Goal: Navigation & Orientation: Find specific page/section

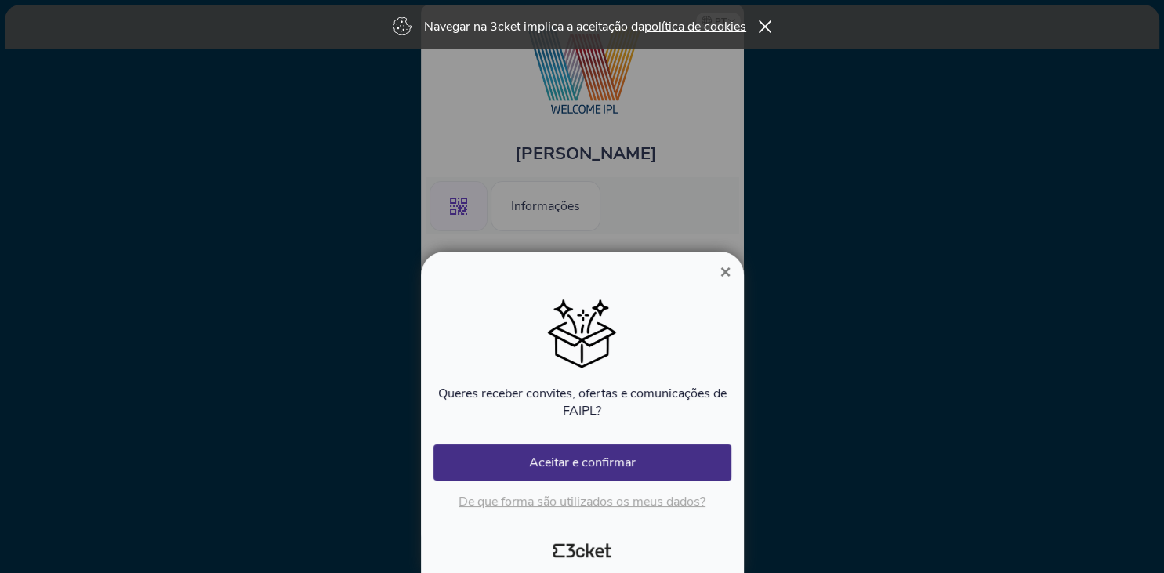
click at [723, 277] on span "×" at bounding box center [725, 271] width 11 height 21
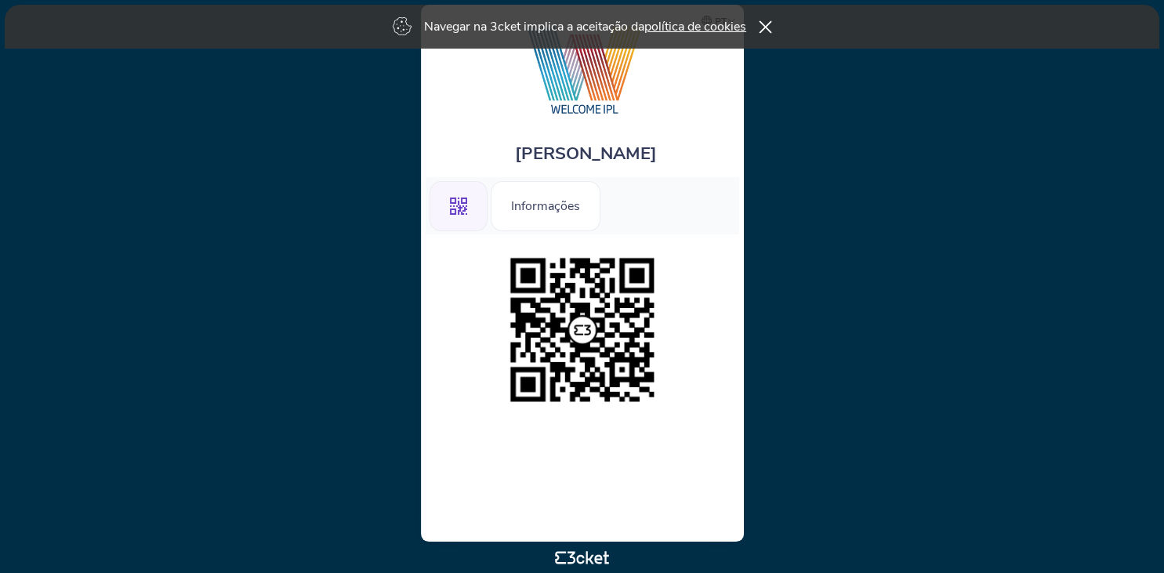
click at [766, 30] on icon at bounding box center [765, 26] width 13 height 13
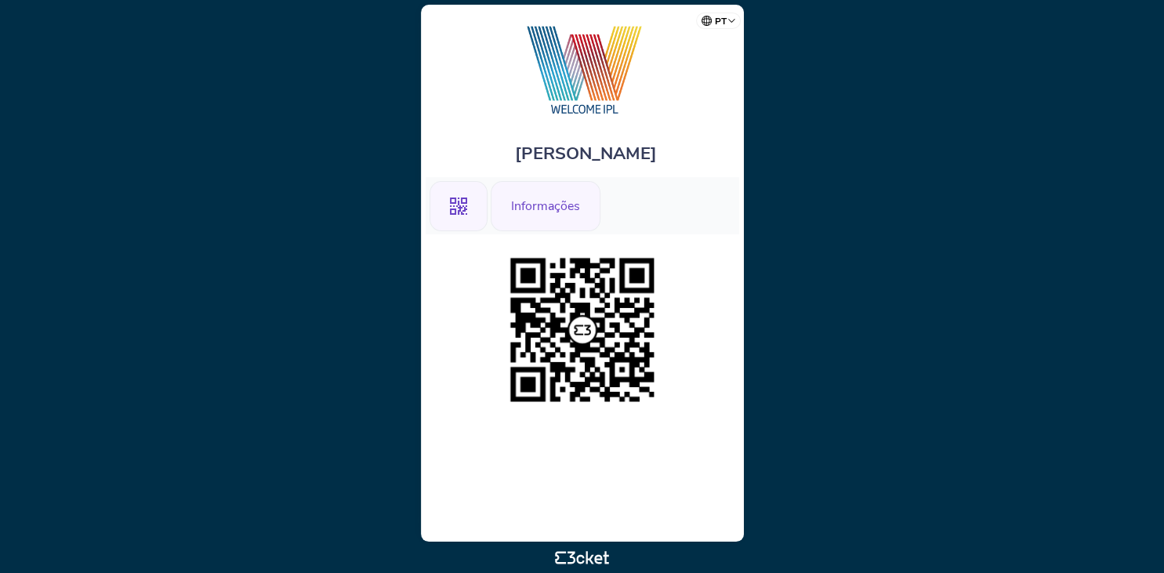
click at [541, 216] on div "Informações" at bounding box center [546, 206] width 110 height 50
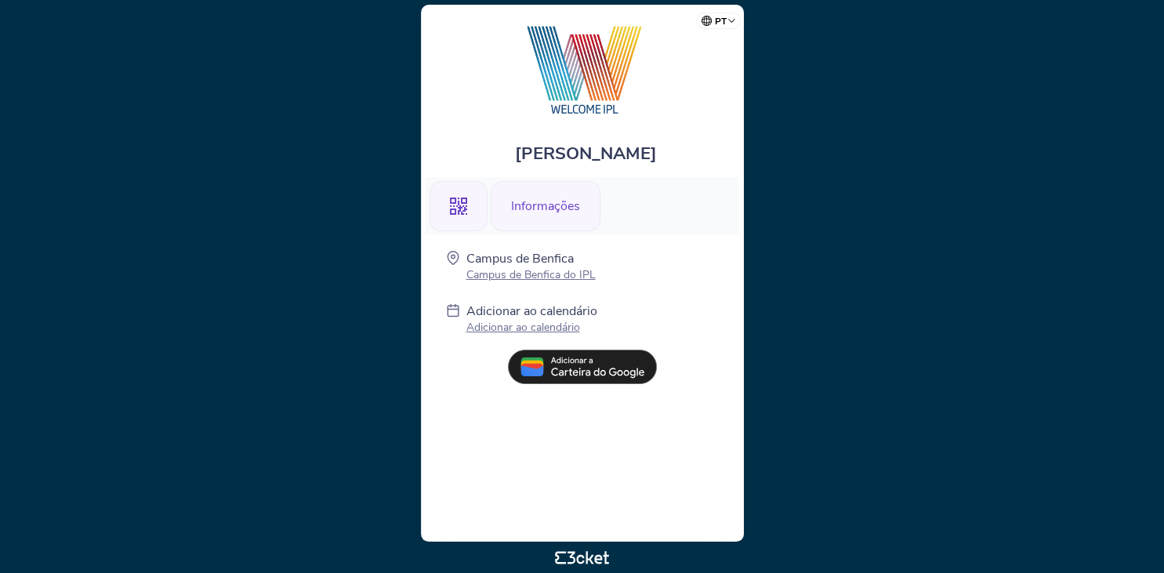
click at [459, 219] on div ".st0{fill-rule:evenodd;clip-rule:evenodd;}" at bounding box center [459, 206] width 58 height 50
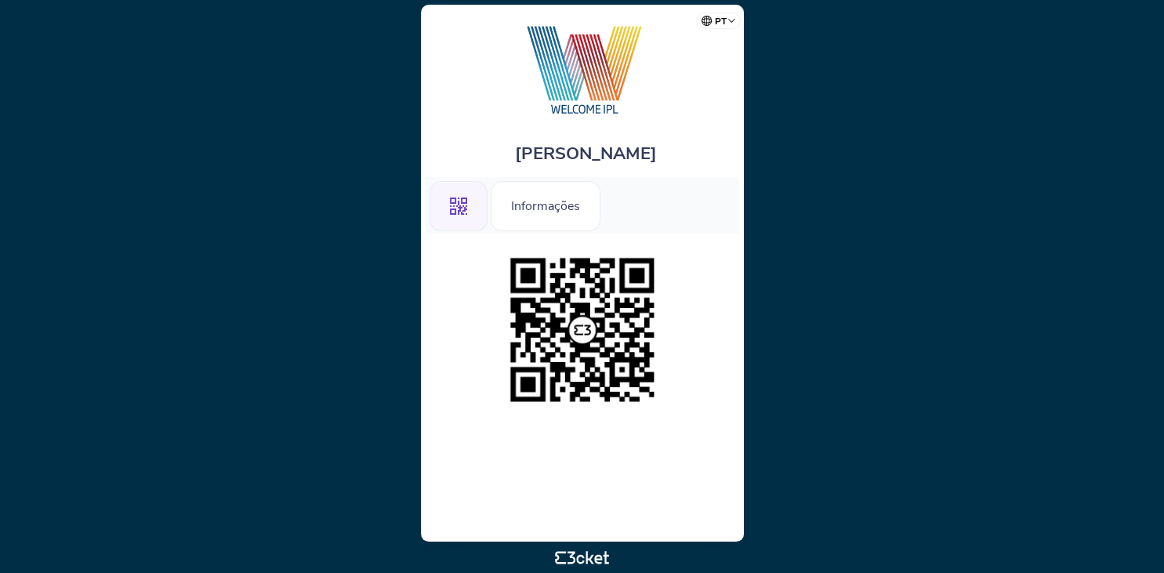
click at [470, 191] on div ".st0{fill-rule:evenodd;clip-rule:evenodd;}" at bounding box center [459, 206] width 58 height 50
click at [569, 74] on img at bounding box center [582, 69] width 172 height 98
click at [581, 553] on icon at bounding box center [581, 557] width 209 height 13
click at [586, 45] on img at bounding box center [582, 69] width 172 height 98
